Goal: Task Accomplishment & Management: Complete application form

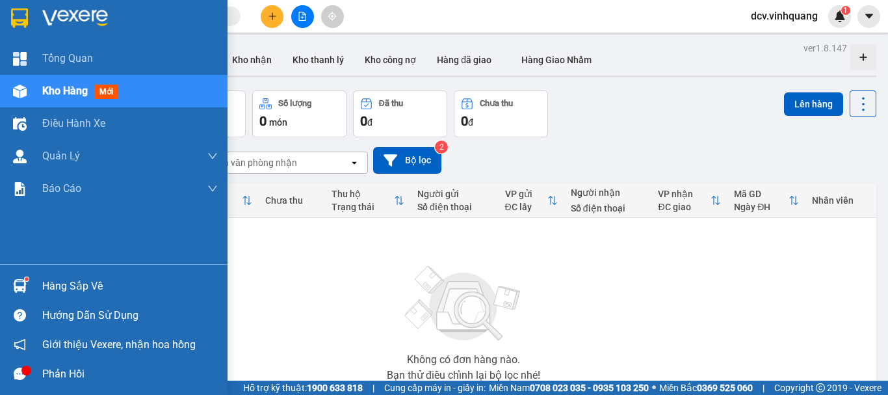
click at [82, 279] on div "Hàng sắp về" at bounding box center [130, 286] width 176 height 20
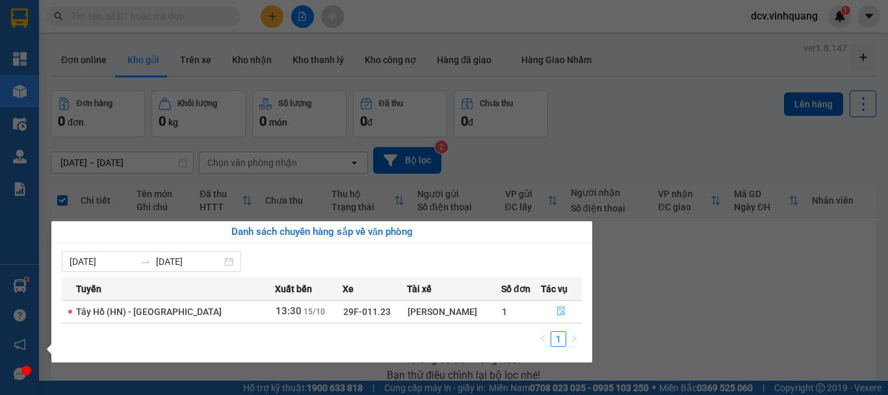
click at [557, 312] on icon "file-done" at bounding box center [561, 310] width 9 height 9
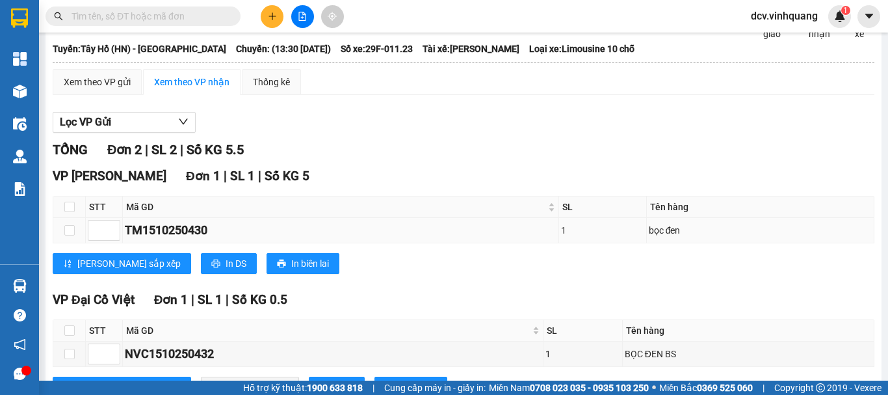
scroll to position [129, 0]
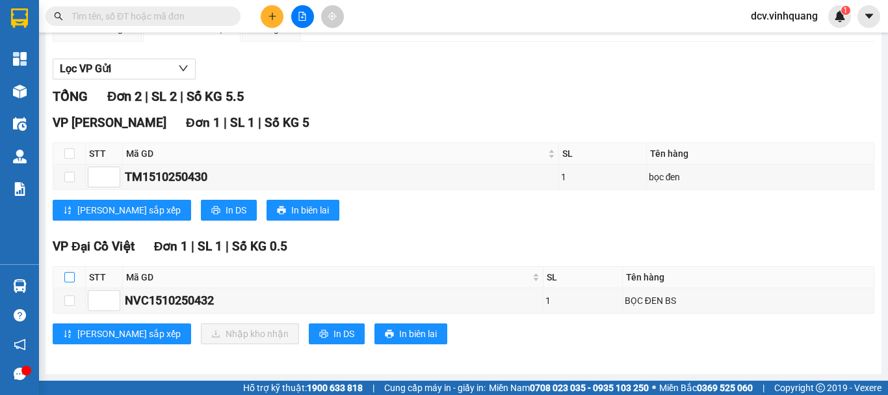
click at [73, 276] on input "checkbox" at bounding box center [69, 277] width 10 height 10
checkbox input "true"
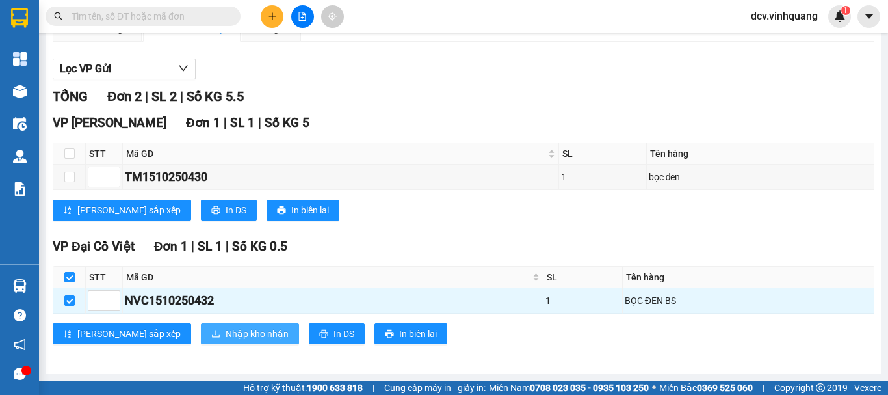
click at [226, 332] on span "Nhập kho nhận" at bounding box center [257, 333] width 63 height 14
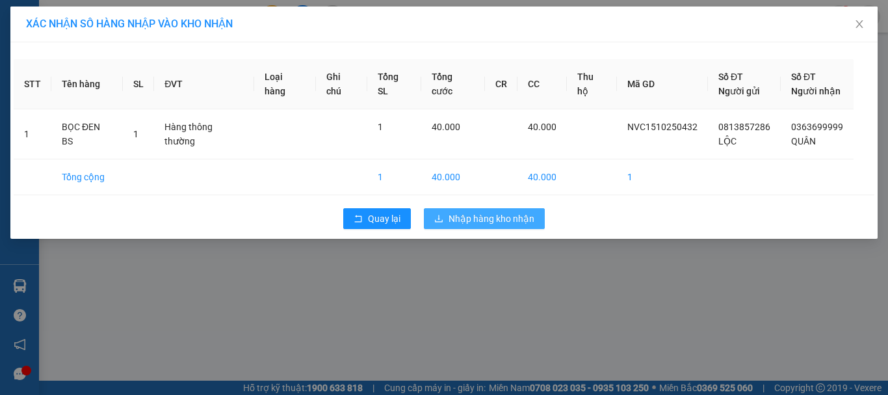
click at [506, 215] on span "Nhập hàng kho nhận" at bounding box center [492, 218] width 86 height 14
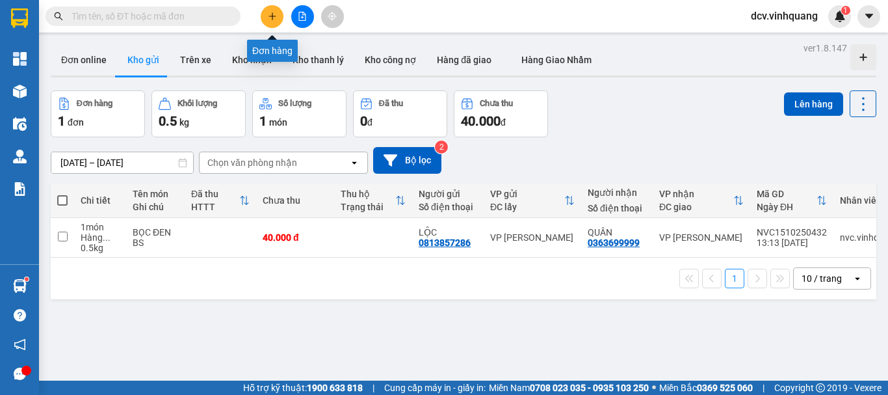
click at [274, 14] on icon "plus" at bounding box center [272, 16] width 9 height 9
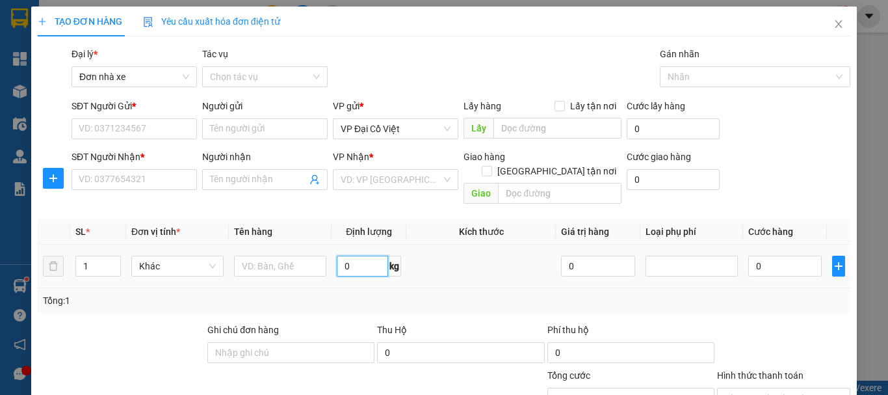
click at [352, 256] on input "0" at bounding box center [362, 266] width 51 height 21
type input "20"
click at [120, 122] on input "SĐT Người Gửi *" at bounding box center [134, 128] width 125 height 21
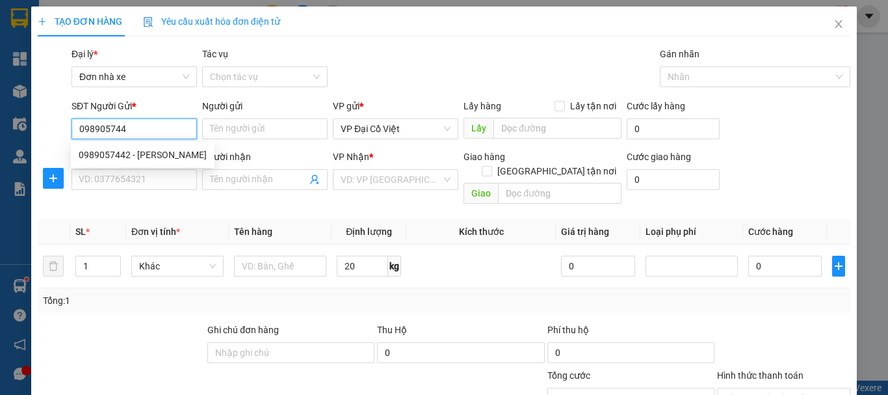
type input "0989057442"
click at [126, 151] on div "0989057442 - [PERSON_NAME]" at bounding box center [143, 155] width 128 height 14
type input "[PERSON_NAME]"
type input "0967488919"
type input "DUNG HƯƠNG"
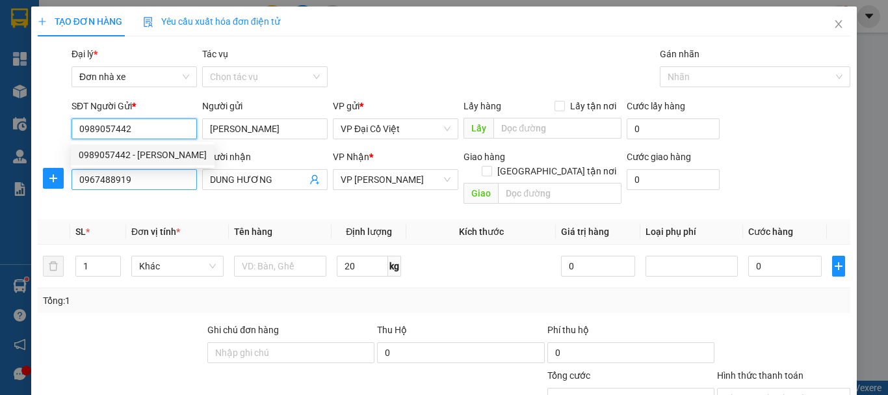
type input "0989057442"
click at [123, 184] on input "0967488919" at bounding box center [134, 179] width 125 height 21
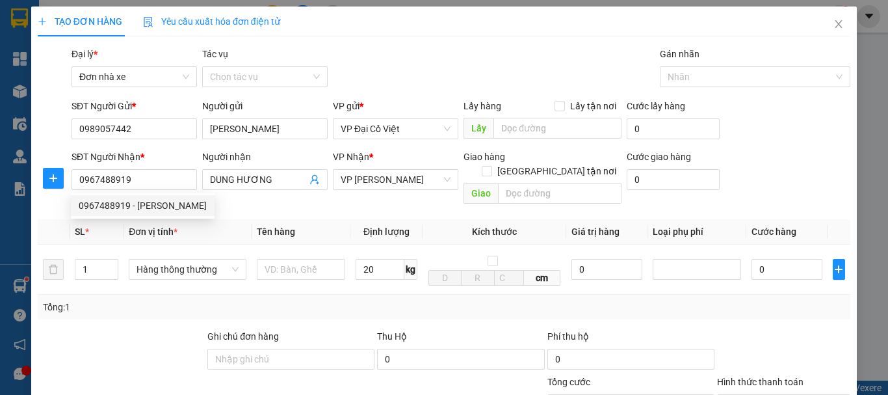
click at [398, 46] on div "TẠO ĐƠN HÀNG Yêu cầu xuất hóa đơn điện tử Transit Pickup Surcharge Ids Transit …" at bounding box center [444, 288] width 813 height 562
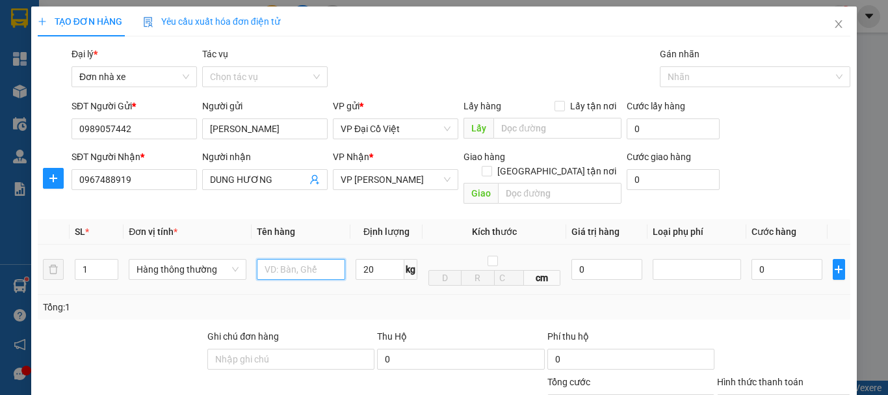
click at [297, 259] on input "text" at bounding box center [301, 269] width 88 height 21
type input "HỘP PK"
type input "50.000"
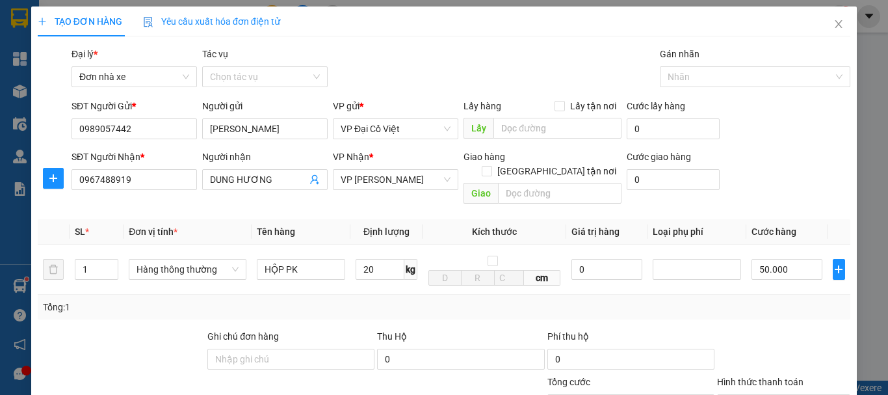
click at [775, 302] on div "Tổng: 1" at bounding box center [444, 307] width 813 height 25
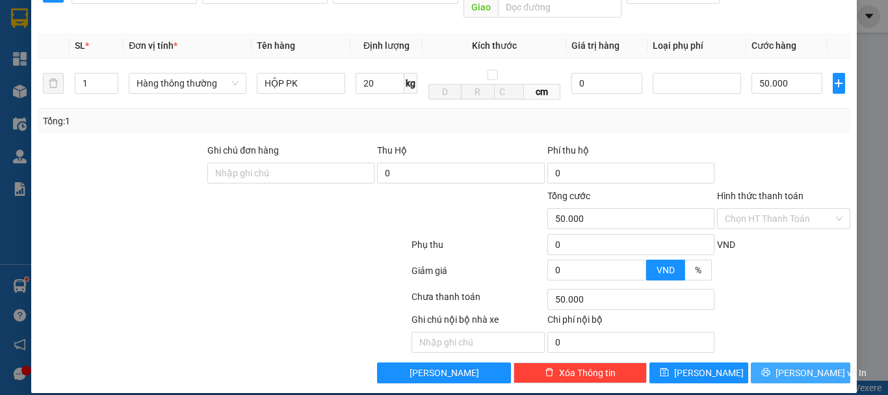
click at [791, 365] on span "[PERSON_NAME] và In" at bounding box center [821, 372] width 91 height 14
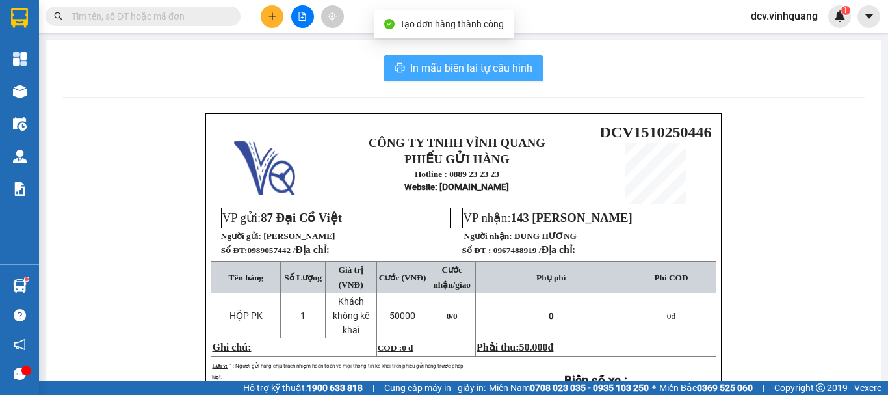
click at [458, 64] on span "In mẫu biên lai tự cấu hình" at bounding box center [471, 68] width 122 height 16
